Goal: Find specific page/section: Find specific page/section

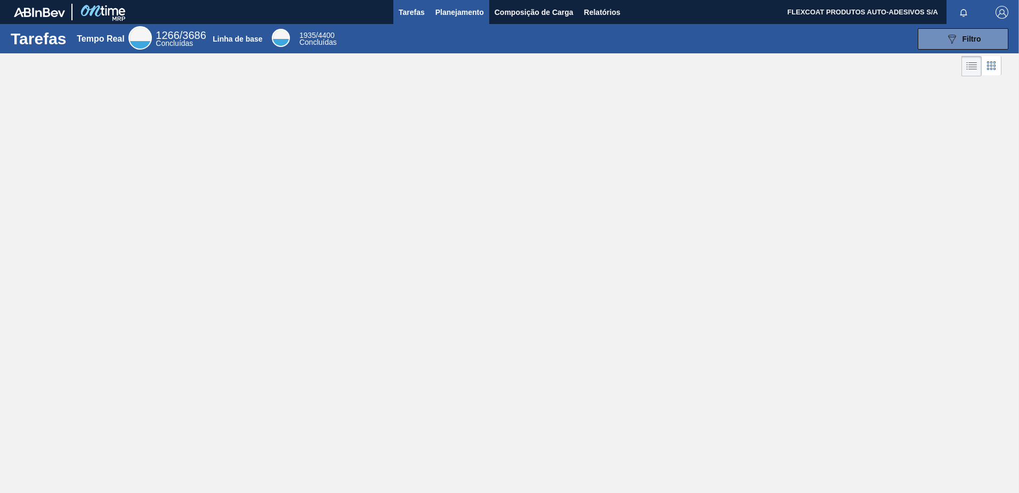
click at [443, 11] on span "Planejamento" at bounding box center [460, 12] width 49 height 13
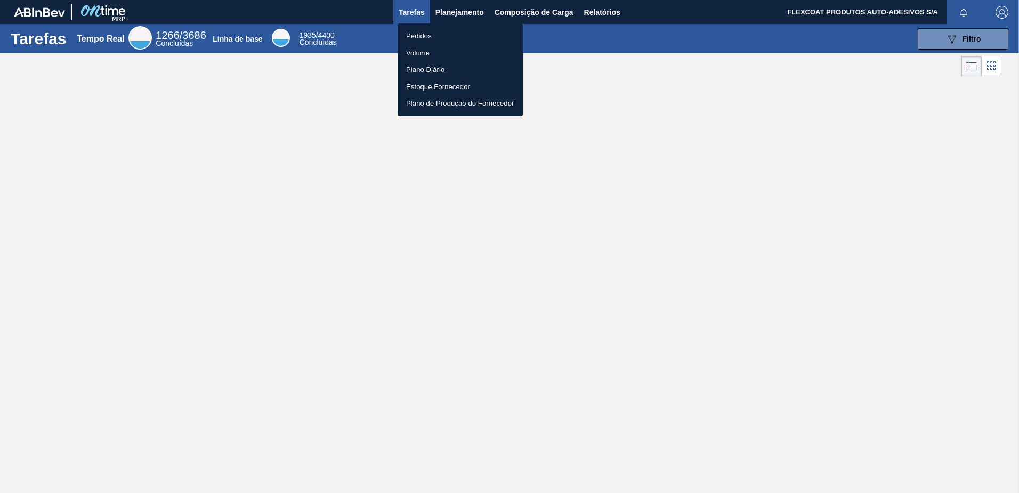
click at [423, 37] on li "Pedidos" at bounding box center [460, 36] width 125 height 17
